Goal: Task Accomplishment & Management: Manage account settings

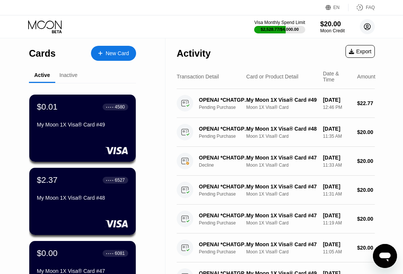
click at [365, 28] on icon at bounding box center [367, 27] width 6 height 6
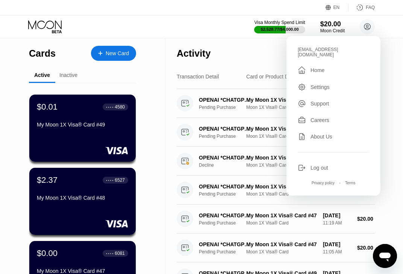
click at [321, 165] on div "Log out" at bounding box center [319, 168] width 18 height 6
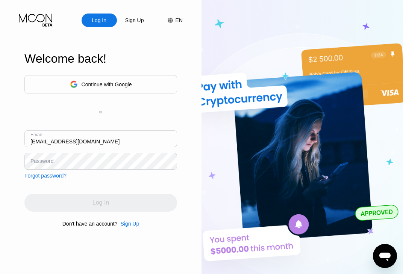
type input "kot-27.06@inbox.lv"
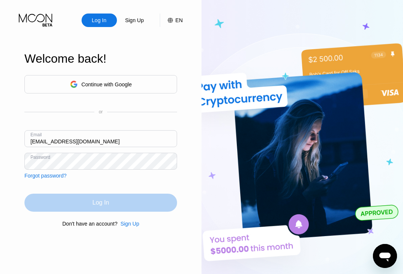
click at [116, 201] on div "Log In" at bounding box center [100, 203] width 153 height 18
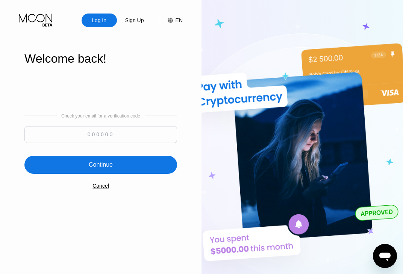
click at [109, 130] on input at bounding box center [100, 134] width 153 height 17
paste input "557036"
type input "557036"
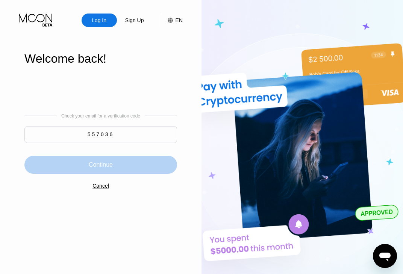
click at [113, 170] on div "Continue" at bounding box center [100, 165] width 153 height 18
